Goal: Information Seeking & Learning: Learn about a topic

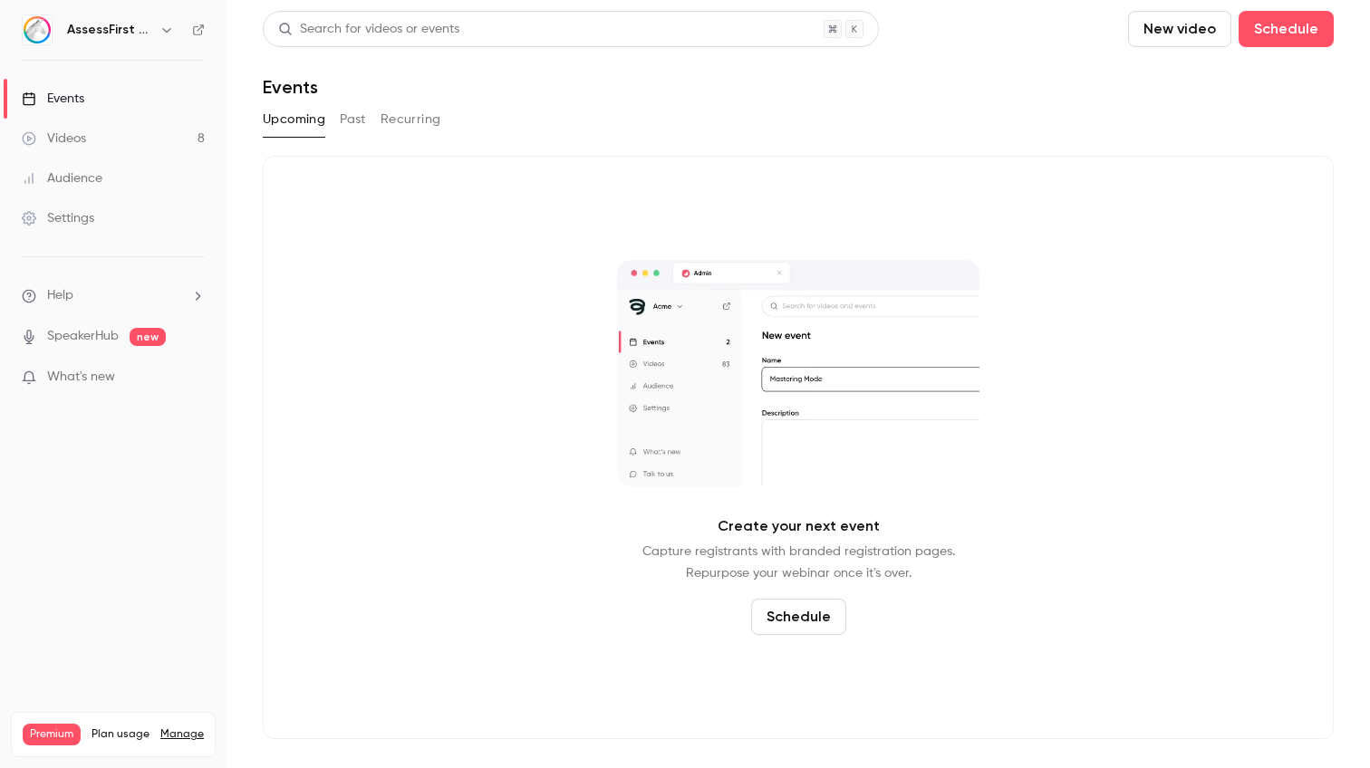
click at [138, 132] on link "Videos 8" at bounding box center [113, 139] width 227 height 40
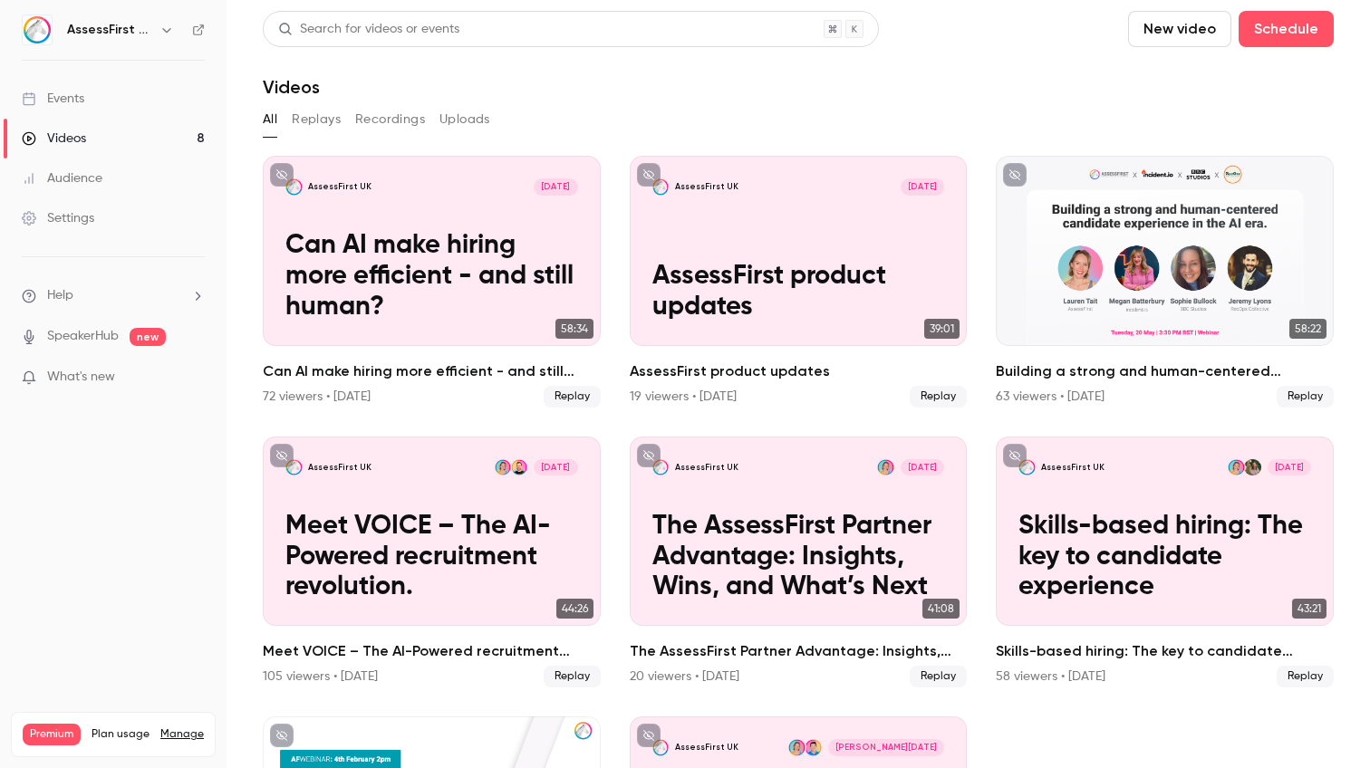
click at [147, 32] on h6 "AssessFirst UK" at bounding box center [109, 30] width 85 height 18
click at [160, 28] on icon "button" at bounding box center [166, 30] width 14 height 14
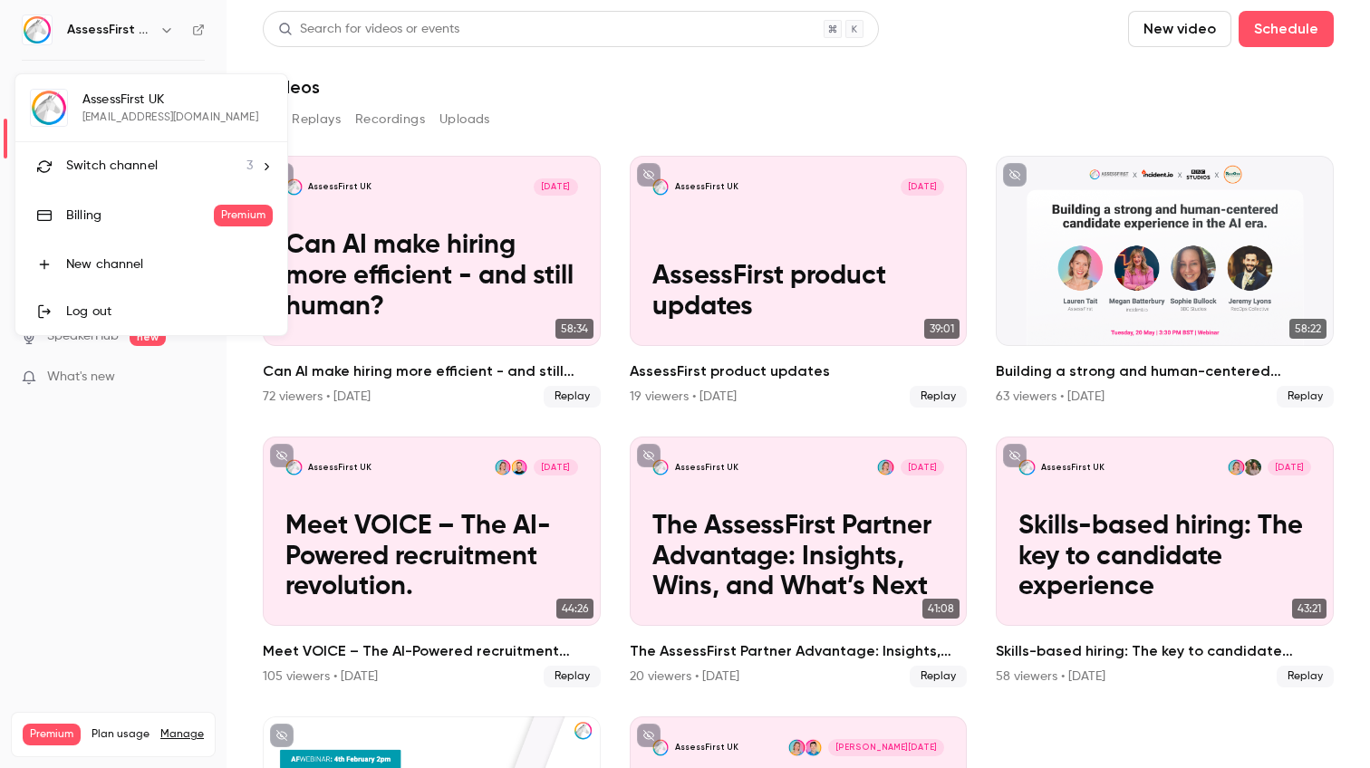
click at [121, 171] on span "Switch channel" at bounding box center [112, 166] width 92 height 19
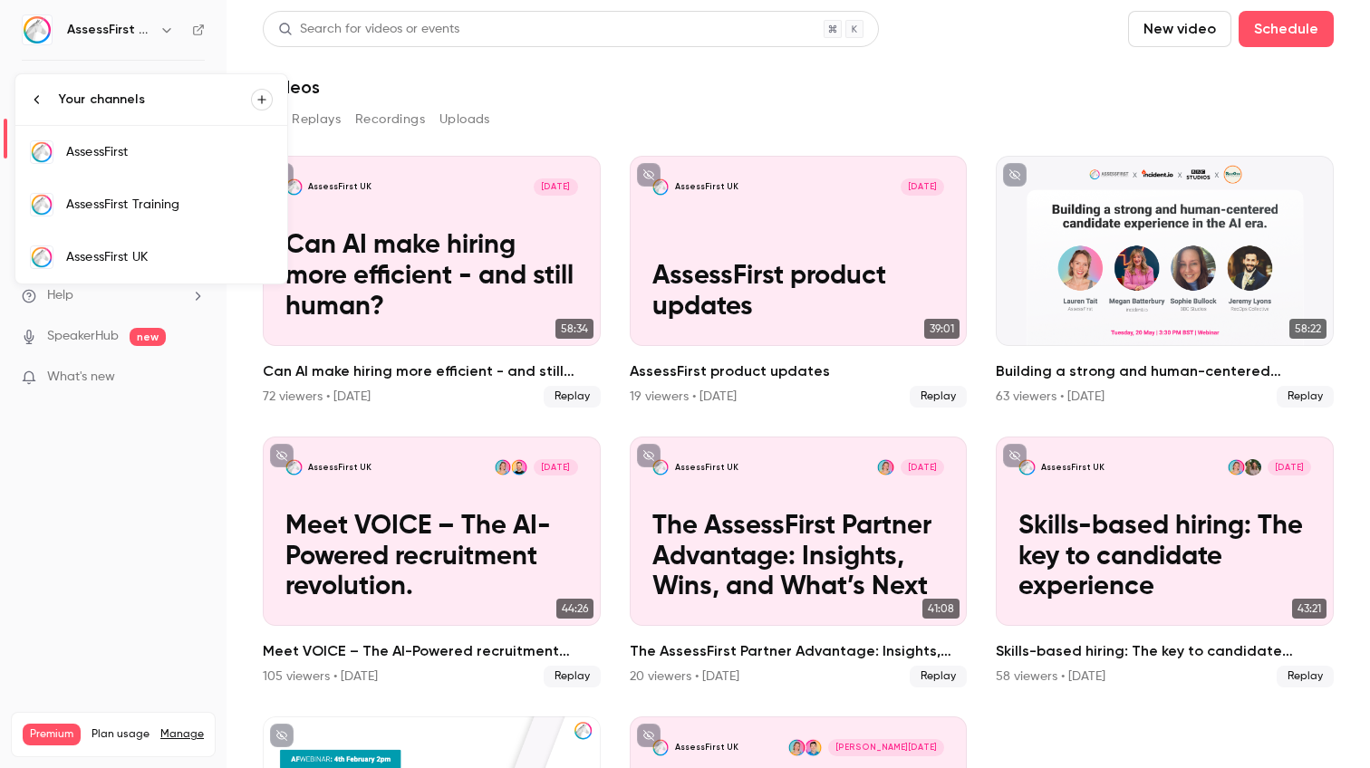
click at [126, 156] on div "AssessFirst" at bounding box center [169, 152] width 207 height 18
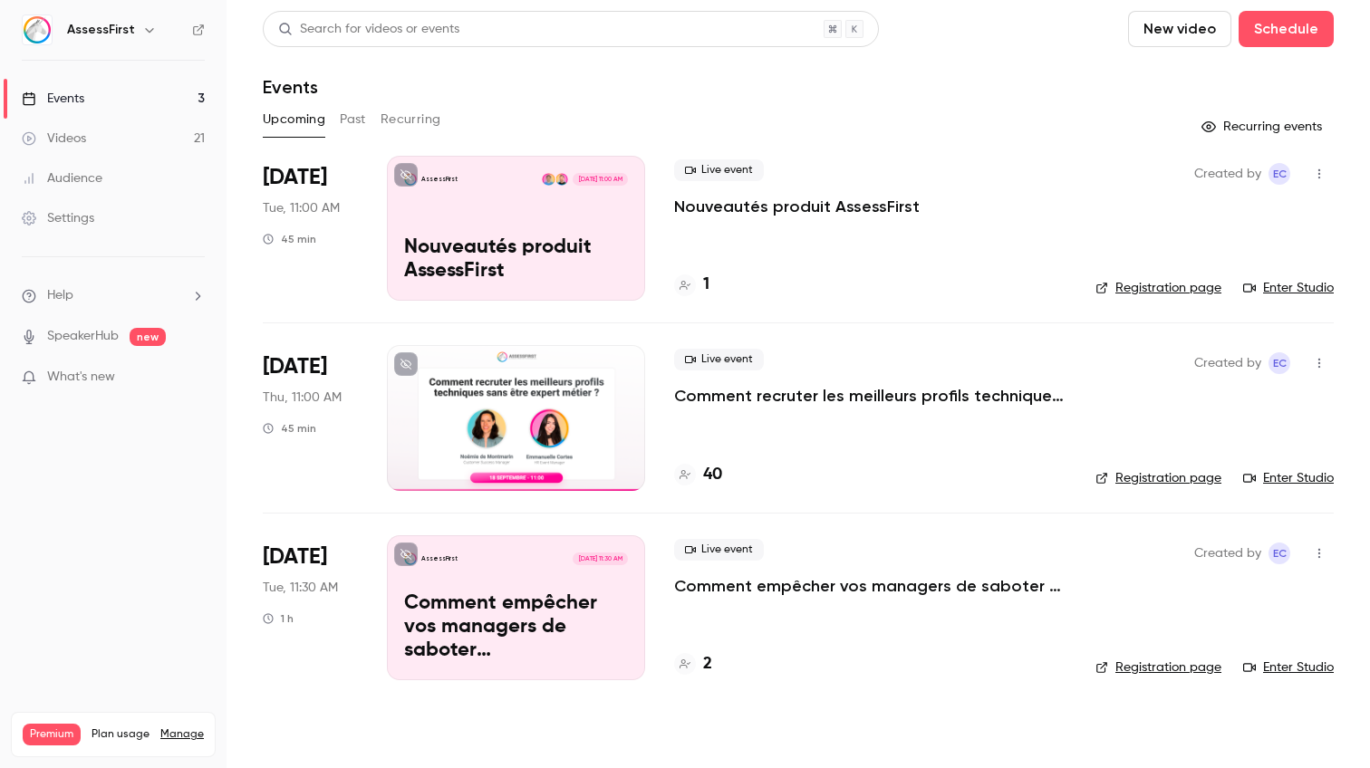
click at [765, 587] on p "Comment empêcher vos managers de saboter (inconsciemment) vos recrutements ?" at bounding box center [870, 586] width 392 height 22
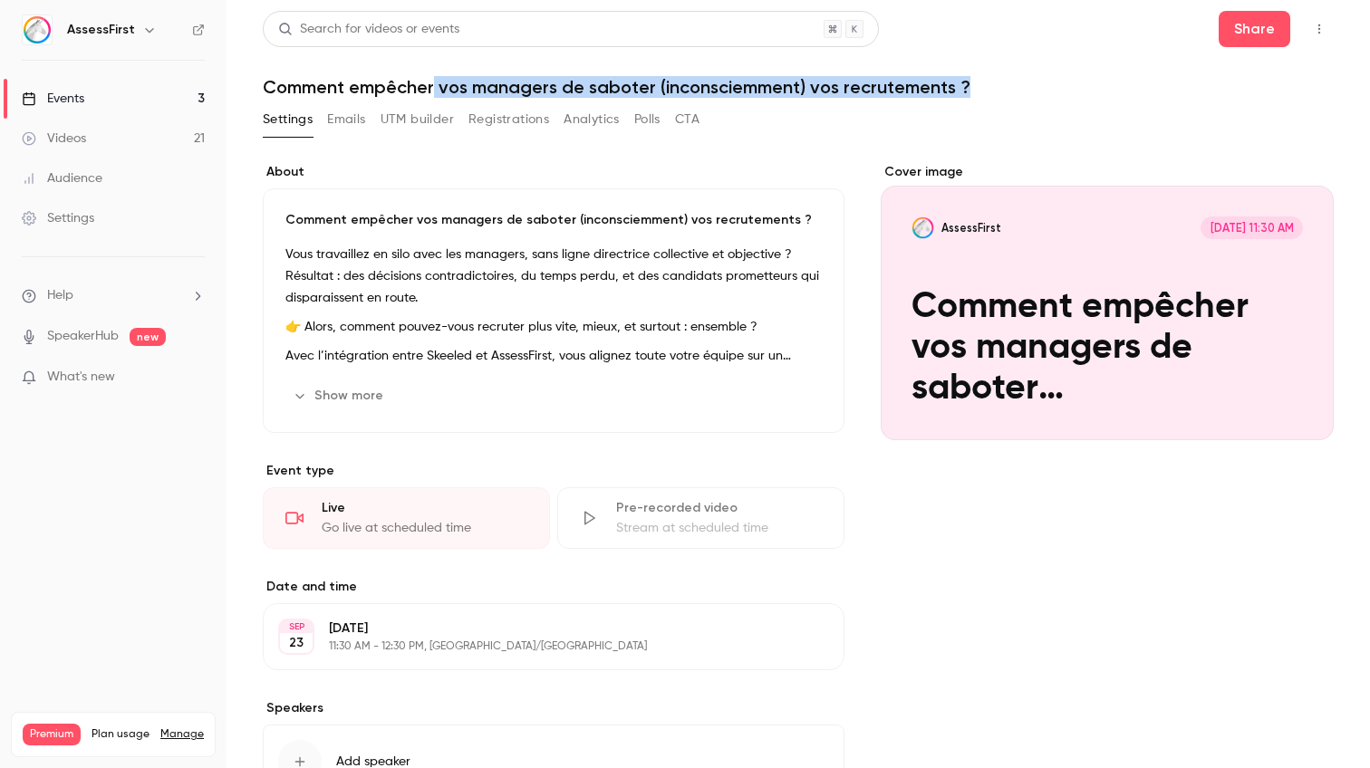
drag, startPoint x: 437, startPoint y: 86, endPoint x: 989, endPoint y: 81, distance: 552.7
click at [989, 81] on h1 "Comment empêcher vos managers de saboter (inconsciemment) vos recrutements ?" at bounding box center [798, 87] width 1071 height 22
copy h1 "vos managers de saboter (inconsciemment) vos recrutements ?"
click at [298, 238] on div "Comment empêcher vos managers de saboter (inconsciemment) vos recrutements ? [P…" at bounding box center [554, 310] width 582 height 245
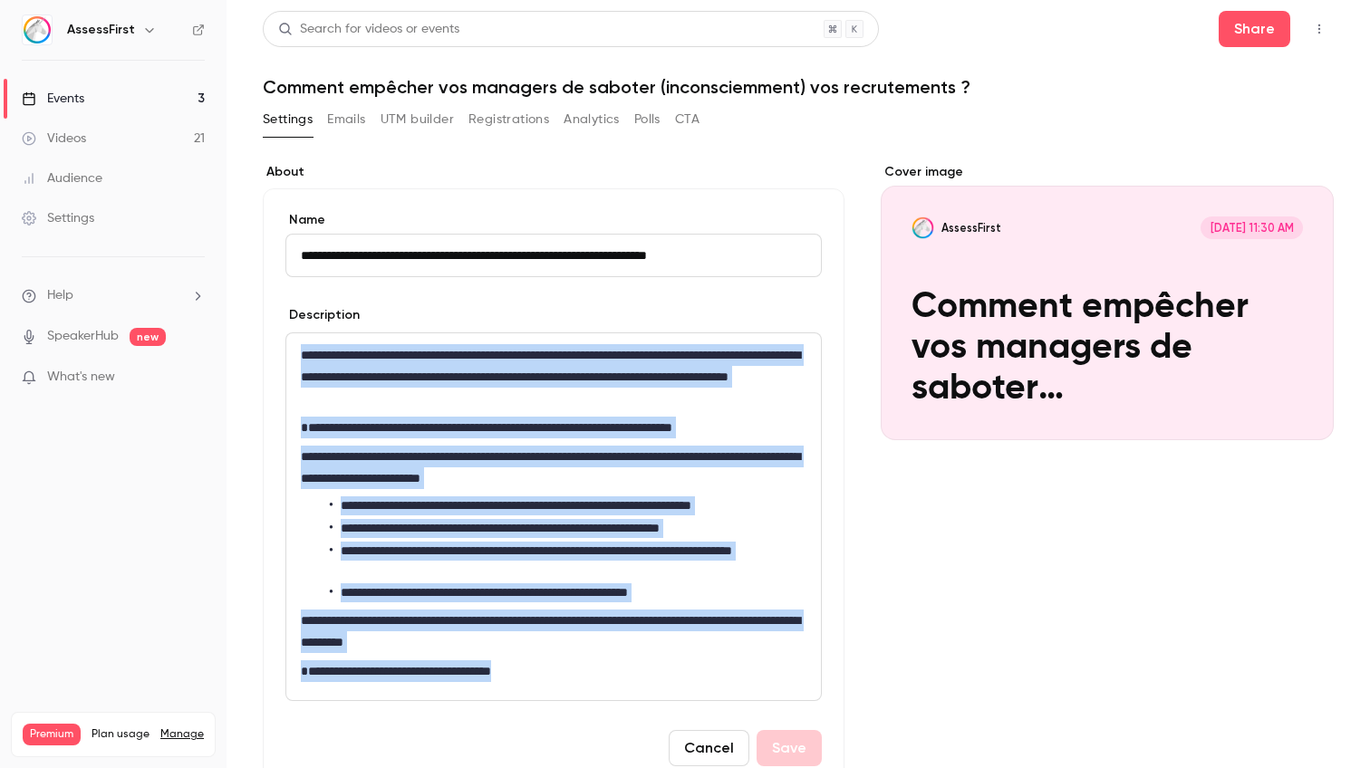
drag, startPoint x: 301, startPoint y: 349, endPoint x: 575, endPoint y: 695, distance: 441.8
click at [575, 695] on div "**********" at bounding box center [553, 516] width 535 height 367
copy div "**********"
